Goal: Use online tool/utility

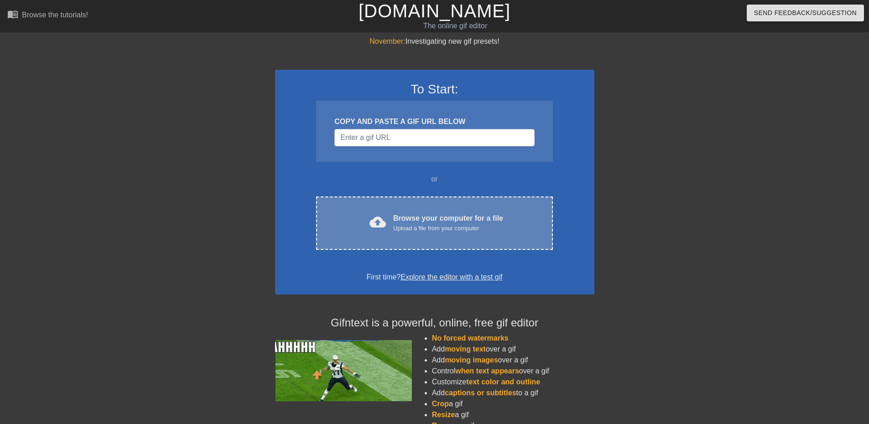
click at [404, 203] on div "cloud_upload Browse your computer for a file Upload a file from your computer C…" at bounding box center [434, 223] width 236 height 53
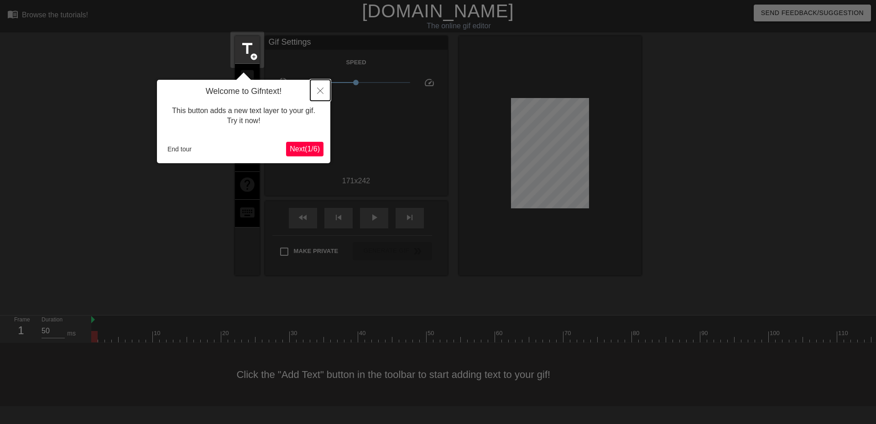
click at [323, 88] on icon "Close" at bounding box center [320, 91] width 6 height 6
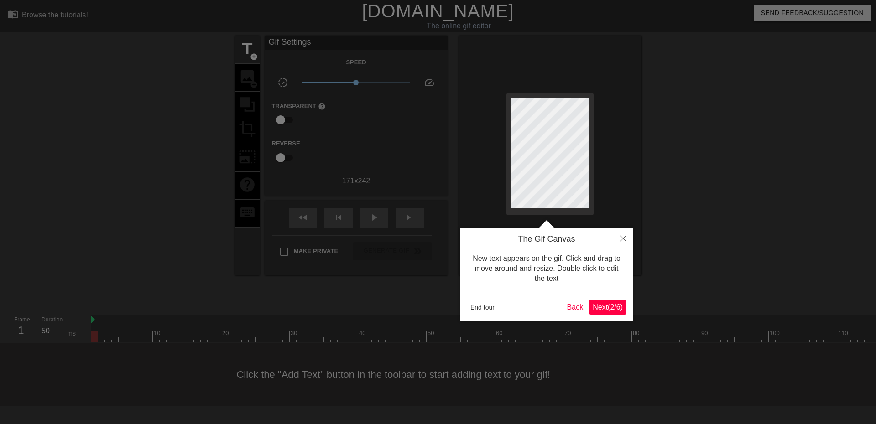
click at [604, 308] on span "Next ( 2 / 6 )" at bounding box center [607, 307] width 30 height 8
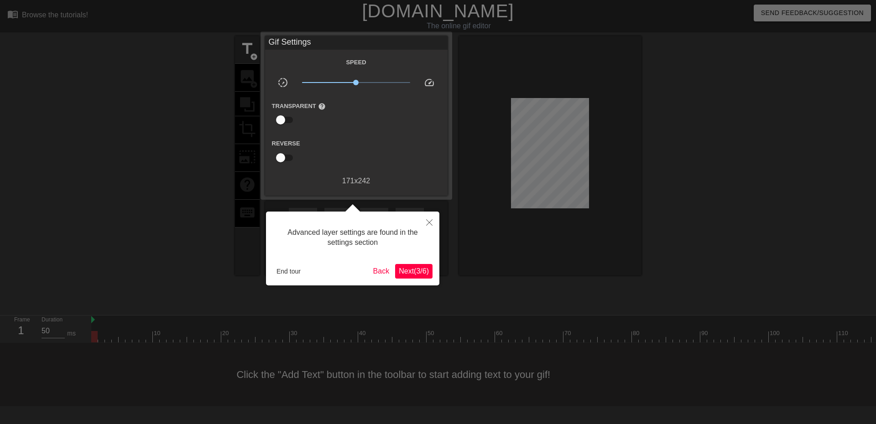
click at [414, 267] on span "Next ( 3 / 6 )" at bounding box center [414, 271] width 30 height 8
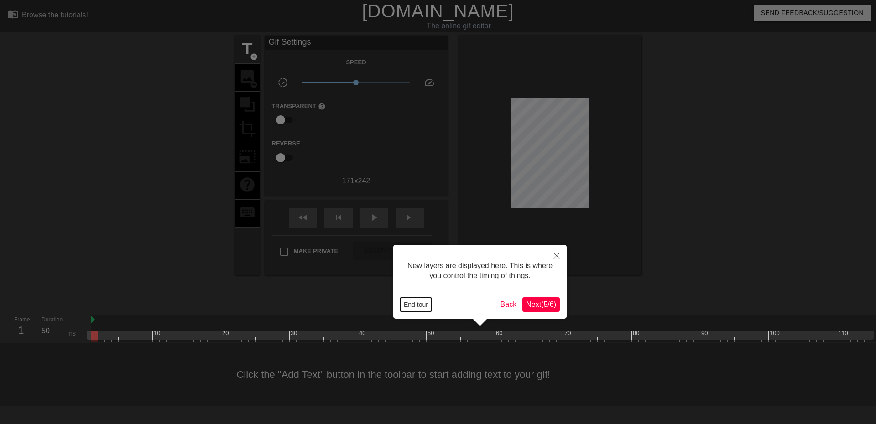
click at [426, 302] on button "End tour" at bounding box center [415, 305] width 31 height 14
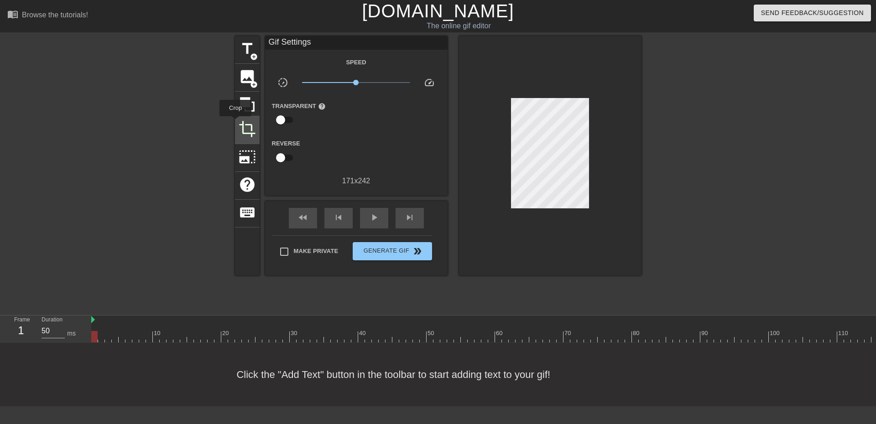
click at [252, 128] on span "crop" at bounding box center [247, 128] width 17 height 17
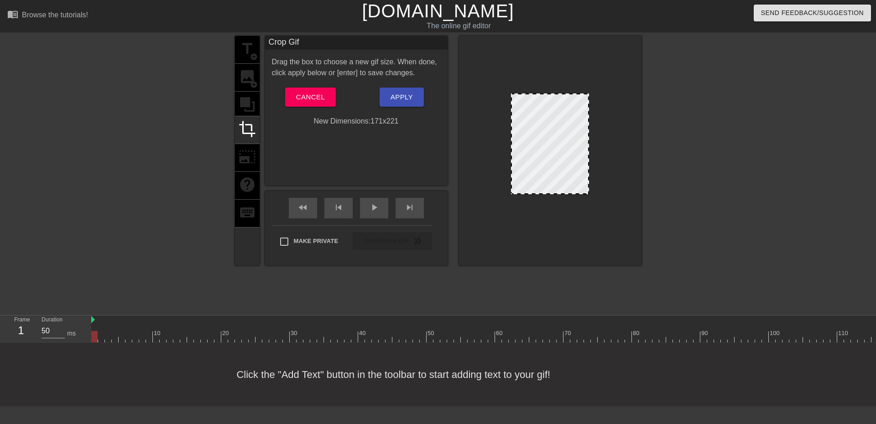
drag, startPoint x: 546, startPoint y: 203, endPoint x: 548, endPoint y: 193, distance: 9.7
click at [548, 193] on div at bounding box center [550, 193] width 76 height 5
click at [400, 90] on button "Apply" at bounding box center [401, 97] width 44 height 19
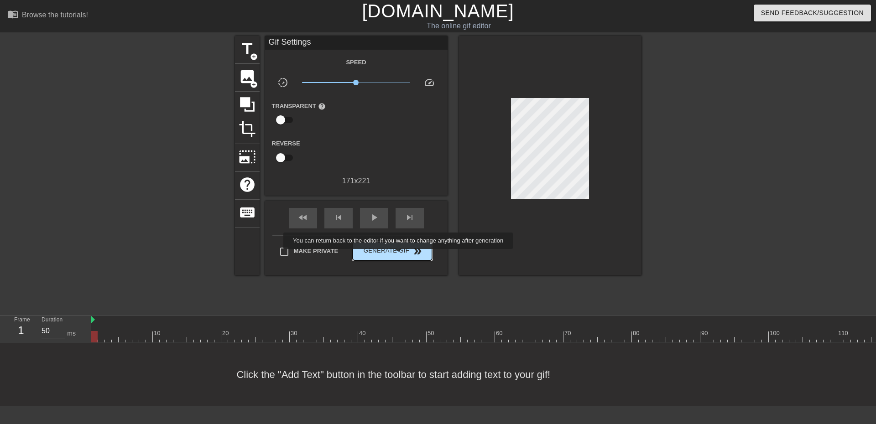
click at [399, 250] on span "Generate Gif double_arrow" at bounding box center [392, 251] width 72 height 11
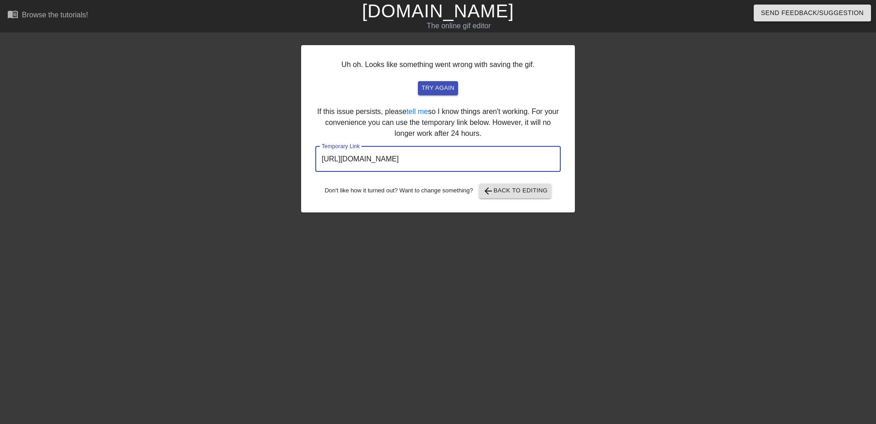
drag, startPoint x: 532, startPoint y: 162, endPoint x: 206, endPoint y: 161, distance: 325.6
click at [207, 161] on div "Uh oh. Looks like something went wrong with saving the gif. try again If this i…" at bounding box center [438, 173] width 876 height 274
